Goal: Transaction & Acquisition: Download file/media

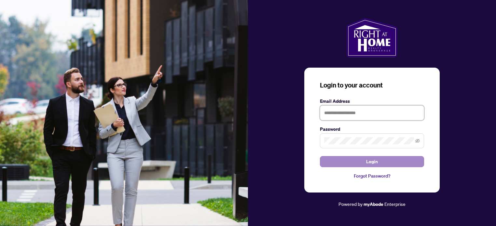
type input "**********"
click at [373, 160] on span "Login" at bounding box center [373, 162] width 12 height 10
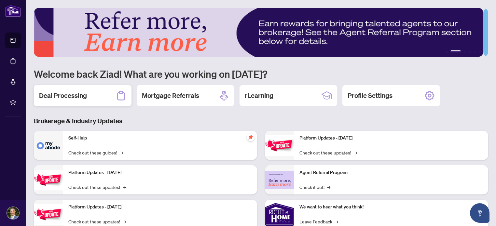
click at [83, 95] on h2 "Deal Processing" at bounding box center [63, 95] width 48 height 9
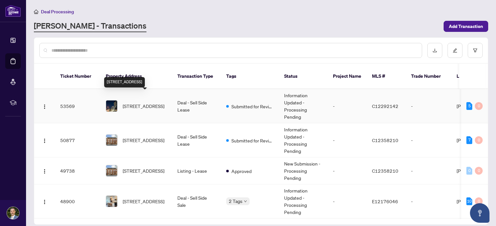
click at [139, 103] on span "[STREET_ADDRESS]" at bounding box center [144, 106] width 42 height 7
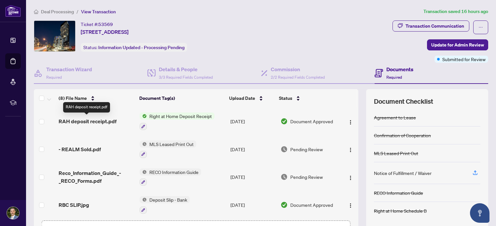
click at [108, 123] on span "RAH deposit receipt.pdf" at bounding box center [88, 122] width 58 height 8
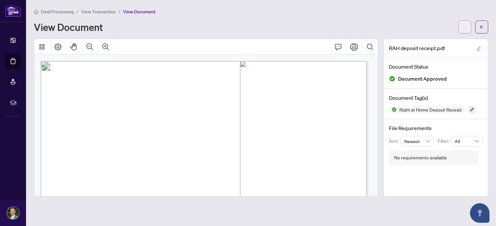
click at [466, 28] on icon "ellipsis" at bounding box center [465, 27] width 5 height 5
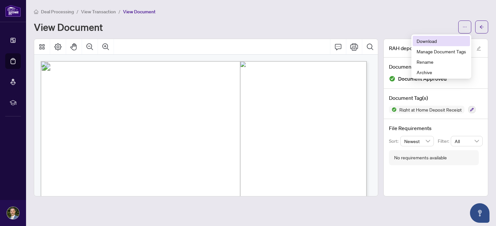
click at [435, 42] on span "Download" at bounding box center [442, 40] width 50 height 7
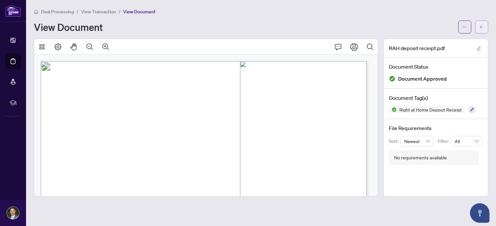
click at [481, 27] on icon "arrow-left" at bounding box center [482, 27] width 5 height 5
